Goal: Task Accomplishment & Management: Manage account settings

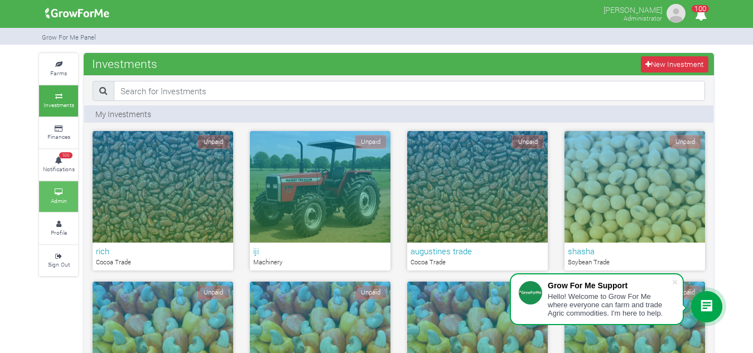
click at [51, 202] on small "Admin" at bounding box center [59, 201] width 16 height 8
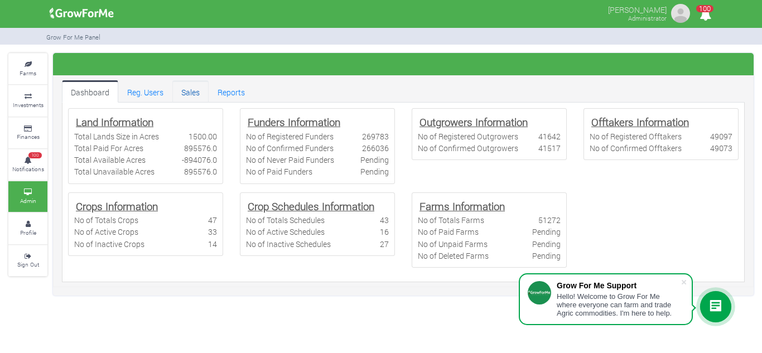
click at [178, 85] on link "Sales" at bounding box center [190, 91] width 36 height 22
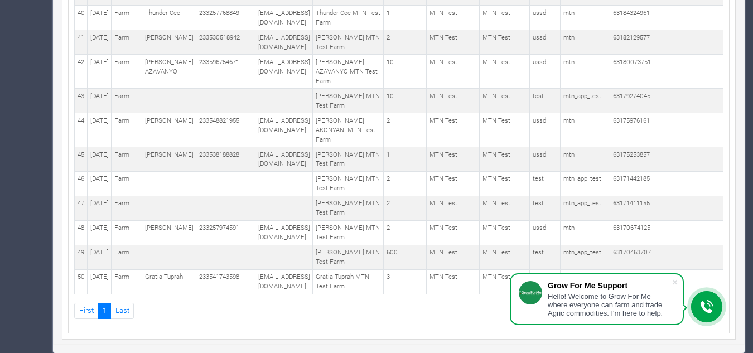
scroll to position [1723, 0]
drag, startPoint x: 339, startPoint y: 227, endPoint x: 388, endPoint y: 241, distance: 51.2
click at [388, 245] on tr "49 18th Aug 2025 Farm JAMES NYAABA ISILDUR MTN Test Farm 600 MTN Test test" at bounding box center [492, 257] width 835 height 25
copy tr "JAMES NYAABA ISILDUR MTN Test Farm"
